Goal: Task Accomplishment & Management: Manage account settings

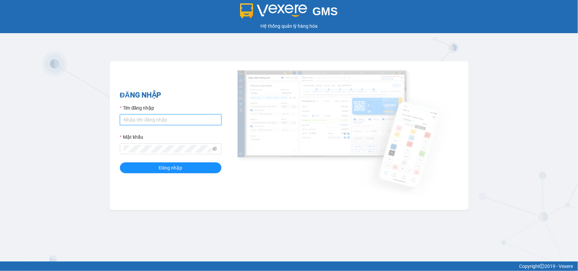
click at [173, 121] on input "Tên đăng nhập" at bounding box center [171, 120] width 102 height 11
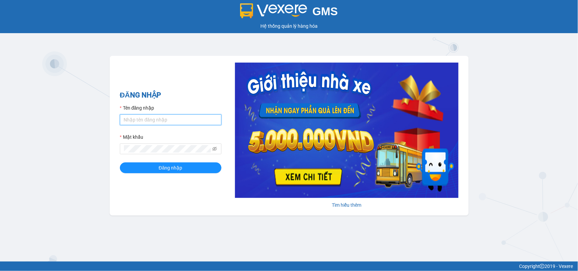
type input "bichdung88sg.phuongnam"
click at [120, 163] on button "Đăng nhập" at bounding box center [171, 168] width 102 height 11
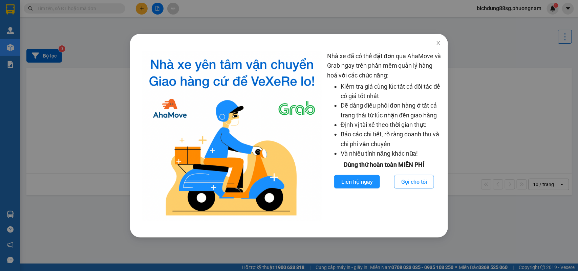
click at [473, 145] on div "Nhà xe đã có thể đặt đơn qua AhaMove và Grab ngay trên phần mềm quản lý hàng ho…" at bounding box center [289, 135] width 578 height 271
